Goal: Transaction & Acquisition: Download file/media

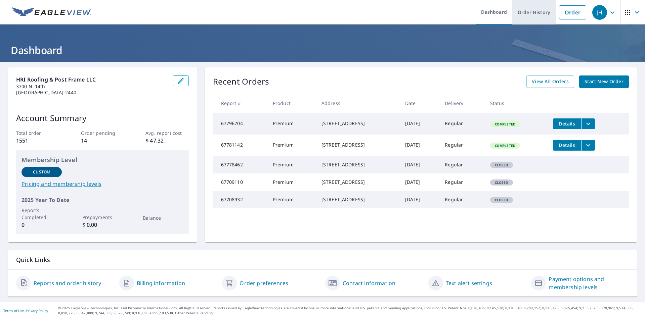
click at [524, 18] on link "Order History" at bounding box center [533, 12] width 43 height 25
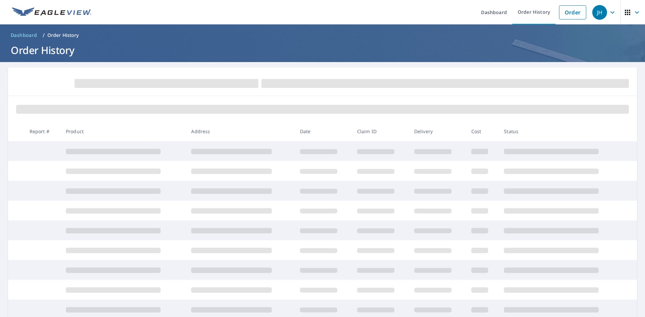
click at [59, 35] on p "Order History" at bounding box center [63, 35] width 32 height 7
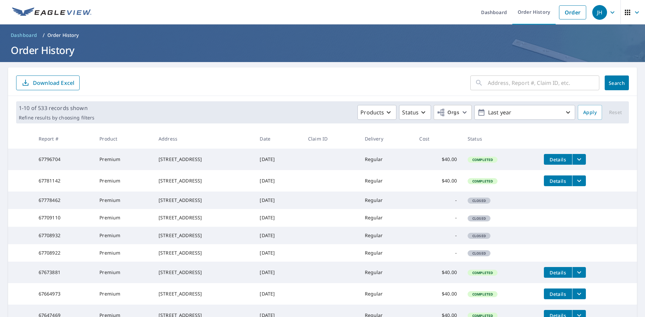
click at [495, 82] on input "text" at bounding box center [542, 83] width 111 height 19
type input "7 Valley"
click button "Search" at bounding box center [616, 83] width 24 height 15
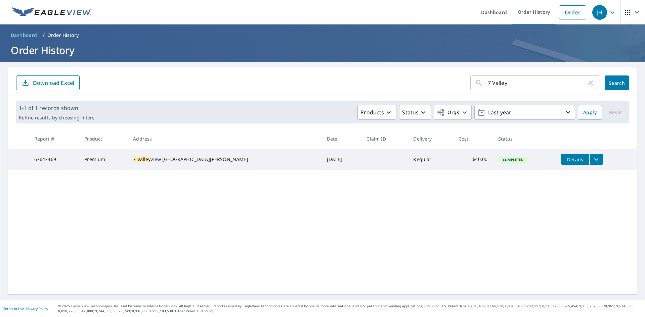
click at [565, 158] on span "Details" at bounding box center [575, 159] width 20 height 6
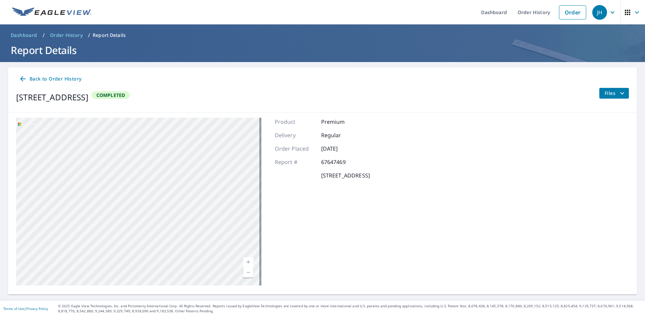
drag, startPoint x: 212, startPoint y: 149, endPoint x: 157, endPoint y: 257, distance: 121.0
click at [157, 257] on div "[STREET_ADDRESS]" at bounding box center [138, 202] width 245 height 168
drag, startPoint x: 204, startPoint y: 228, endPoint x: 193, endPoint y: 289, distance: 62.2
click at [193, 289] on div "[STREET_ADDRESS] Aerial Road A standard road map Aerial A detailed look from ab…" at bounding box center [322, 201] width 628 height 179
click at [170, 261] on div "[STREET_ADDRESS]" at bounding box center [138, 202] width 245 height 168
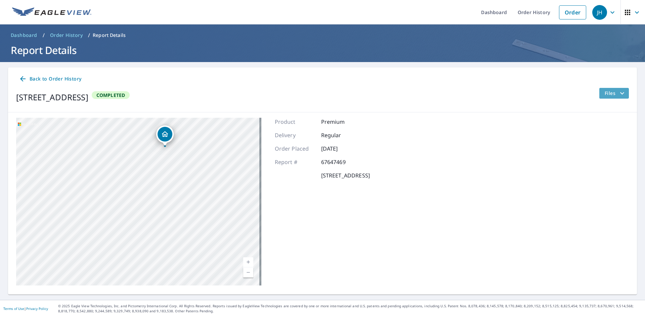
click at [606, 96] on span "Files" at bounding box center [614, 93] width 21 height 8
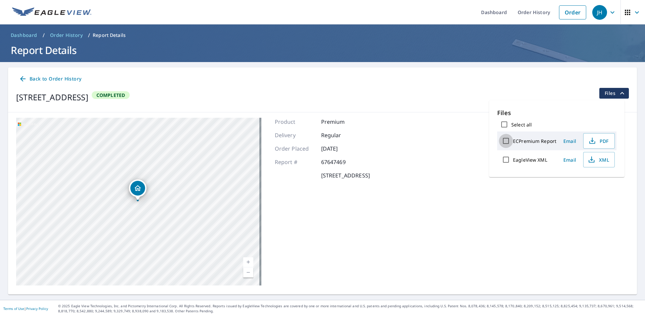
click at [506, 141] on input "ECPremium Report" at bounding box center [506, 141] width 14 height 14
checkbox input "true"
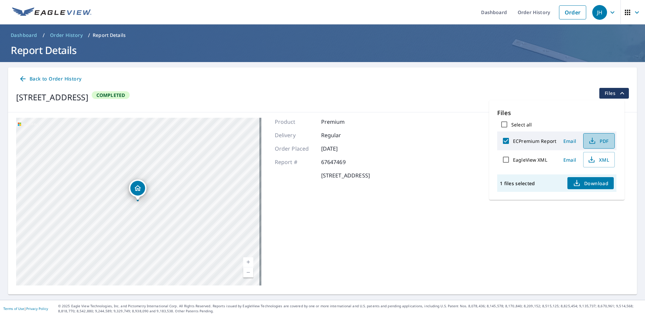
click at [592, 139] on icon "button" at bounding box center [592, 141] width 8 height 8
